Goal: Transaction & Acquisition: Purchase product/service

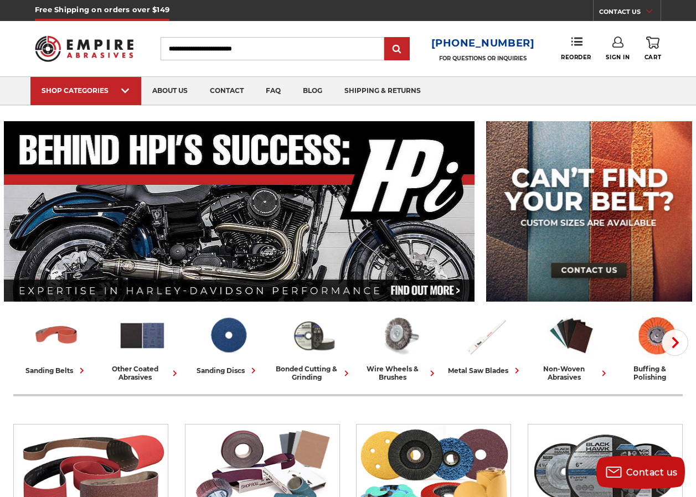
click at [199, 43] on input "Search" at bounding box center [273, 48] width 224 height 23
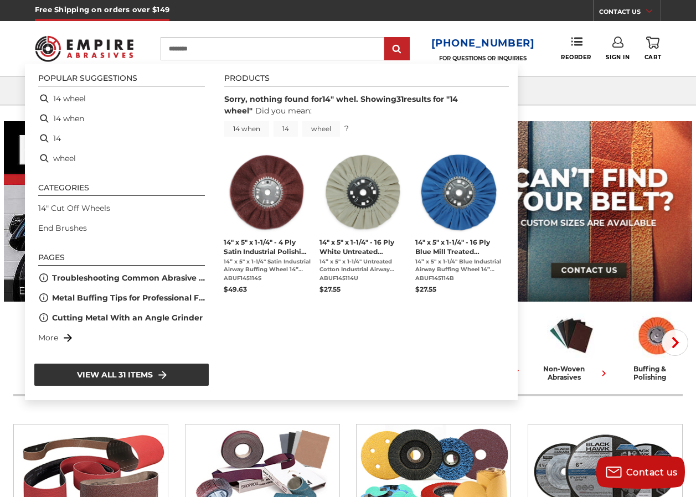
type input "*********"
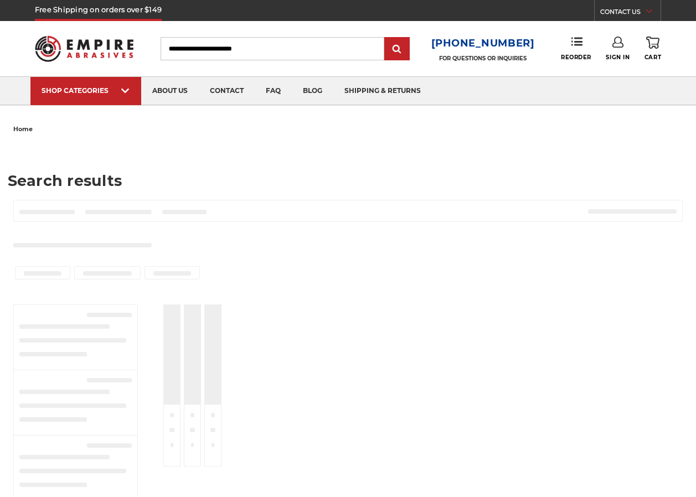
type input "*********"
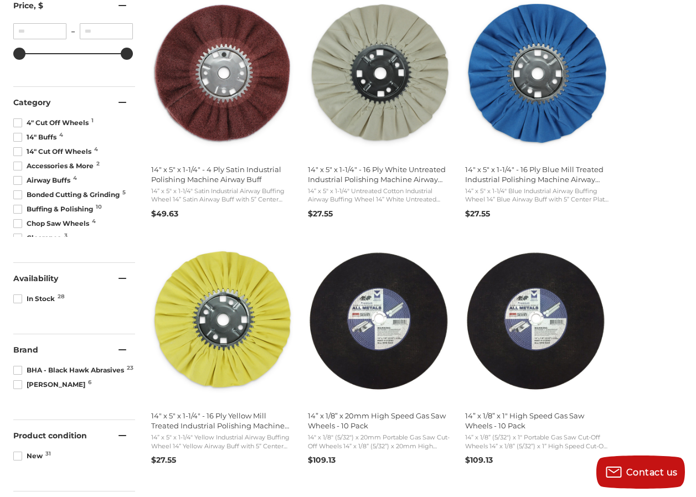
scroll to position [388, 0]
